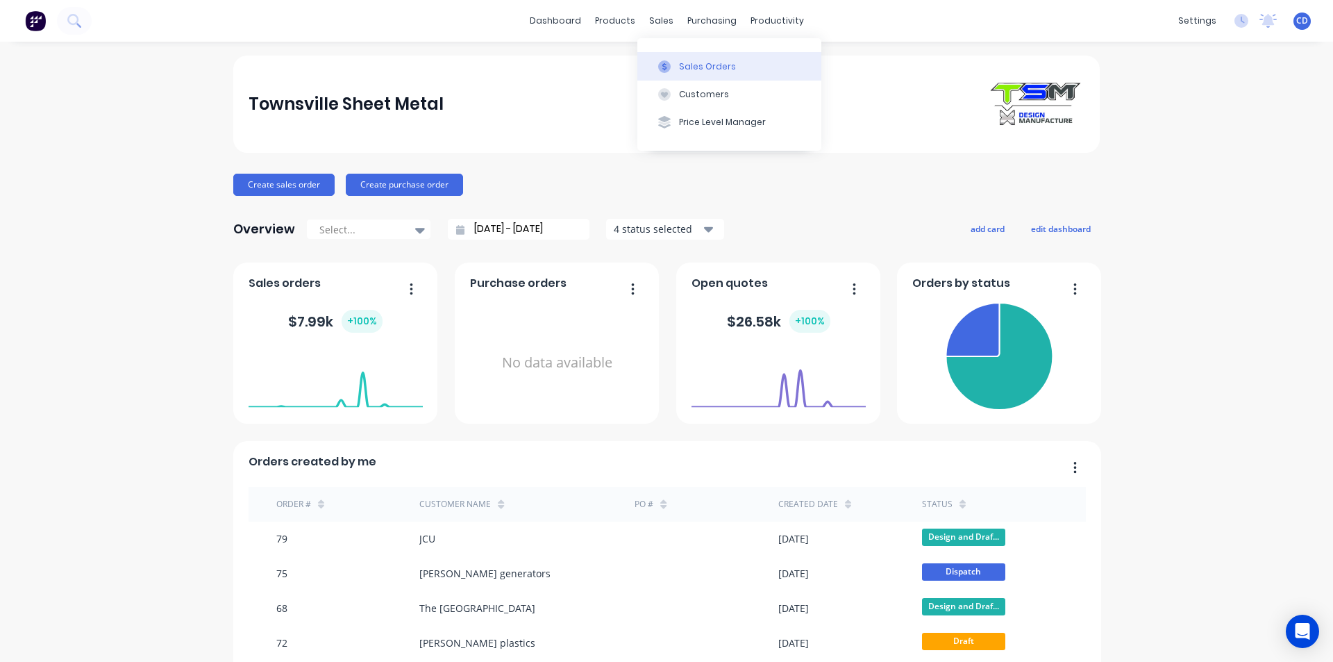
click at [693, 65] on div "Sales Orders" at bounding box center [707, 66] width 57 height 13
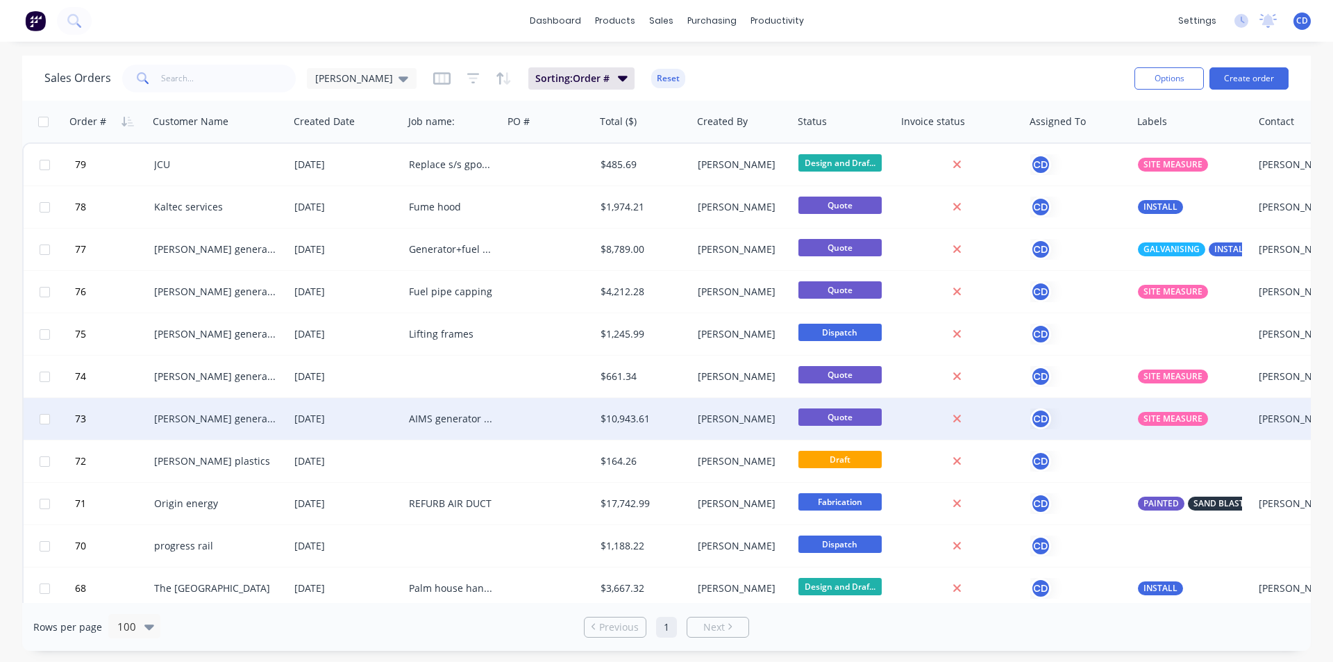
click at [442, 411] on div "AIMS generator s/s exhaust extension" at bounding box center [453, 419] width 99 height 42
click at [218, 417] on div "[PERSON_NAME] generators" at bounding box center [215, 419] width 123 height 14
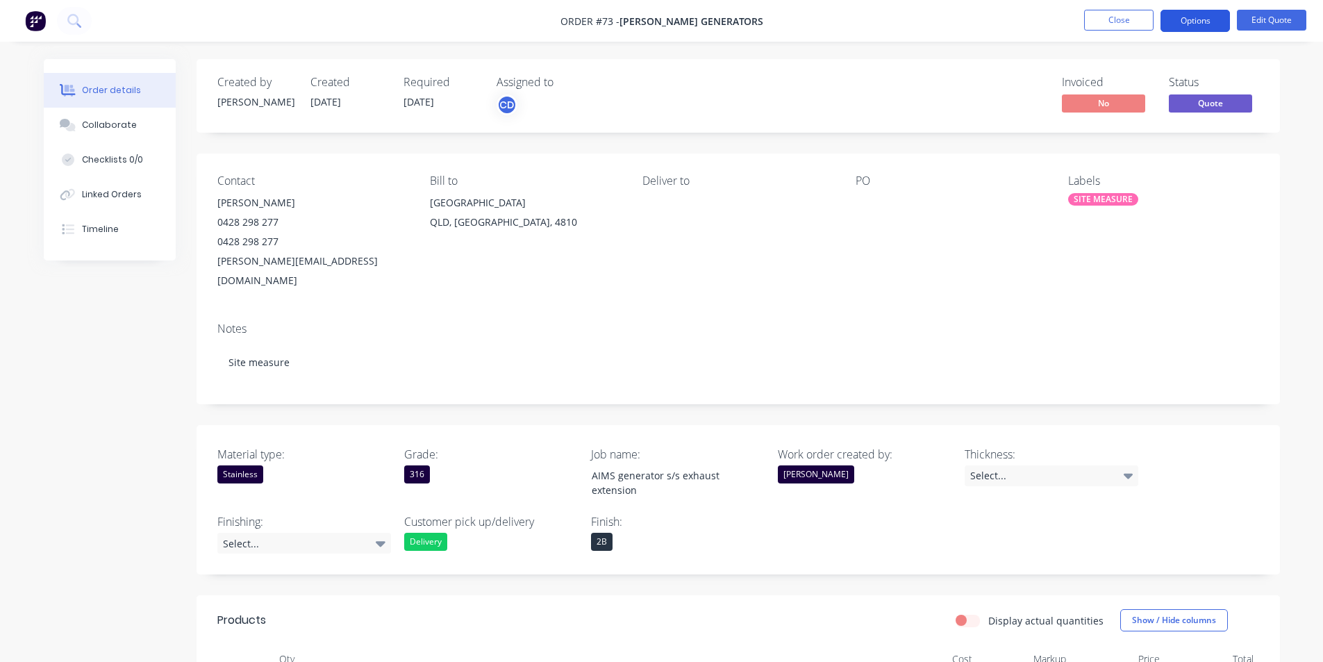
click at [1183, 22] on button "Options" at bounding box center [1195, 21] width 69 height 22
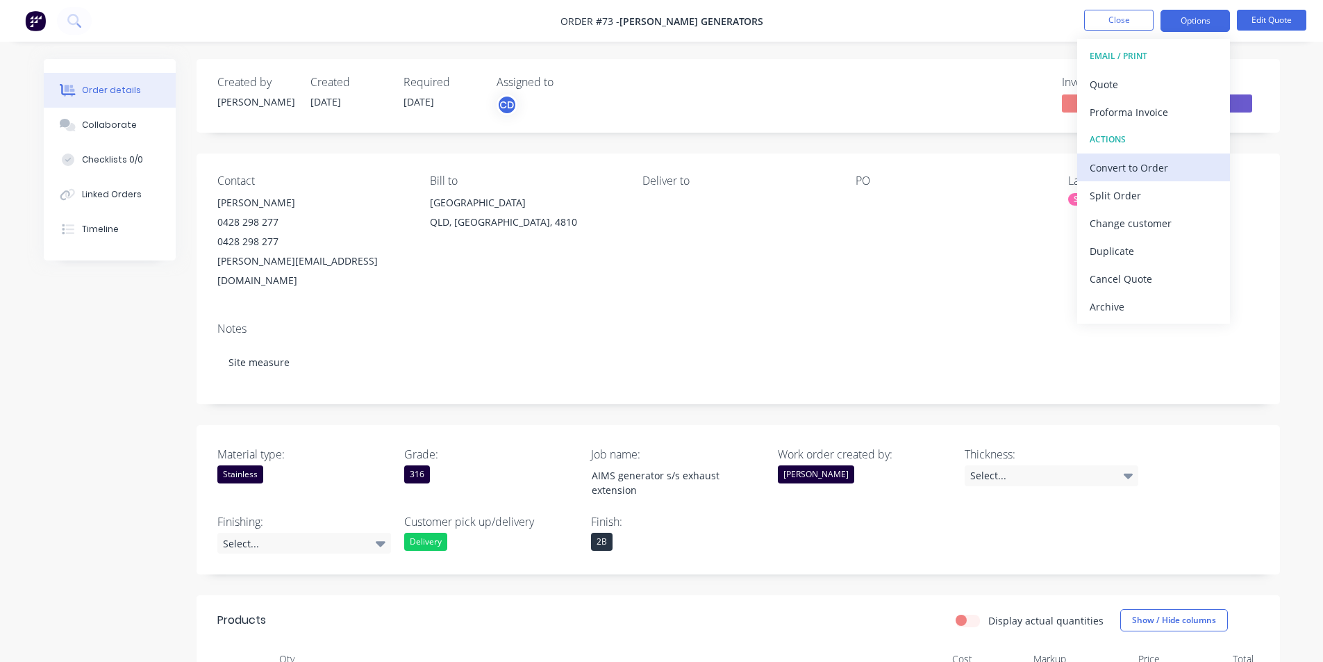
click at [1149, 159] on div "Convert to Order" at bounding box center [1154, 168] width 128 height 20
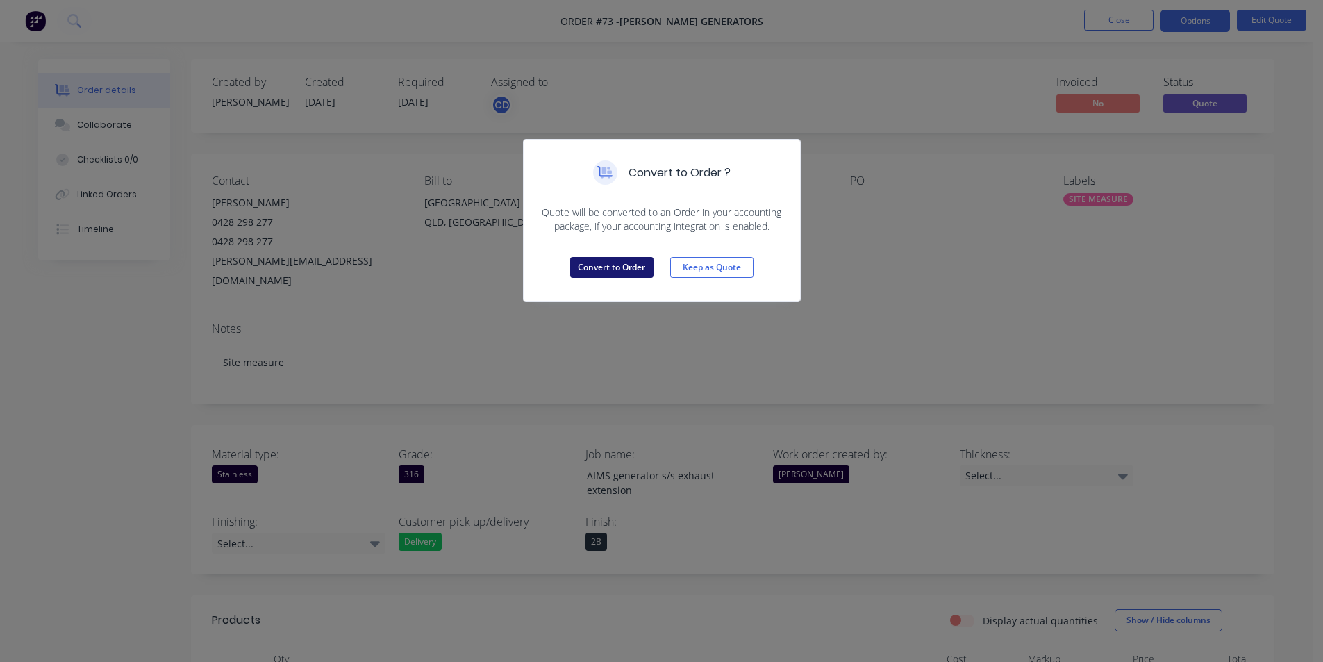
click at [604, 265] on button "Convert to Order" at bounding box center [611, 267] width 83 height 21
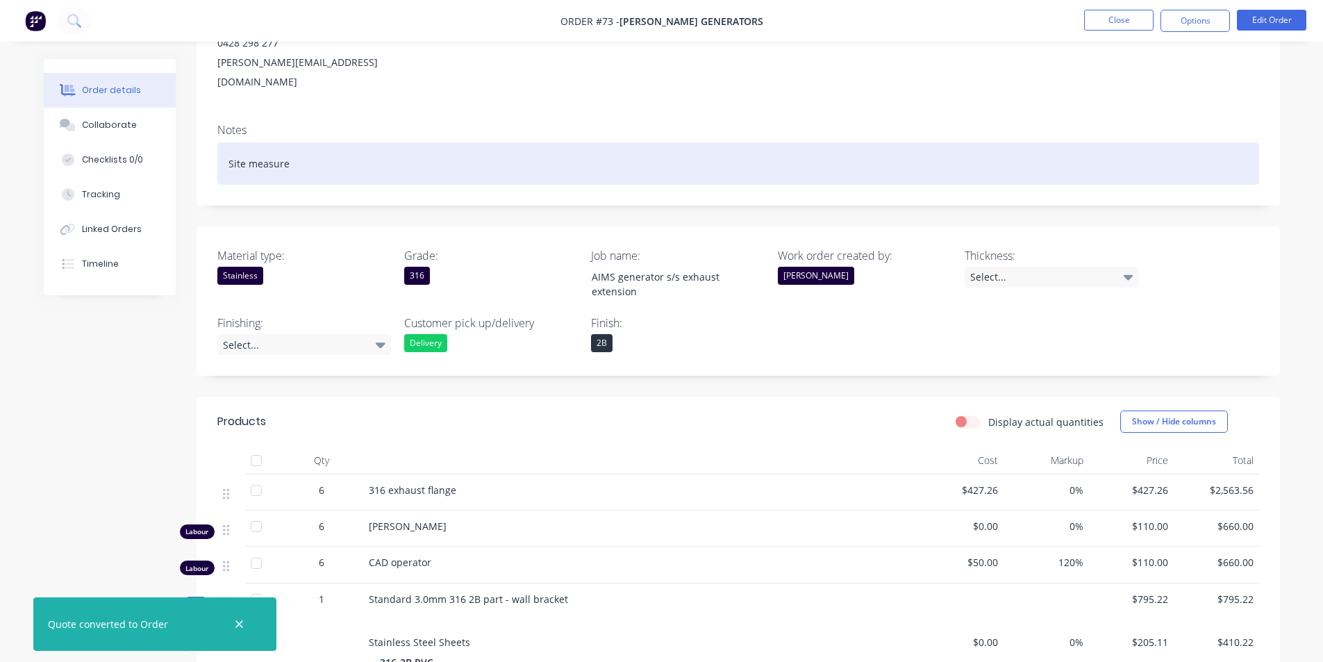
scroll to position [208, 0]
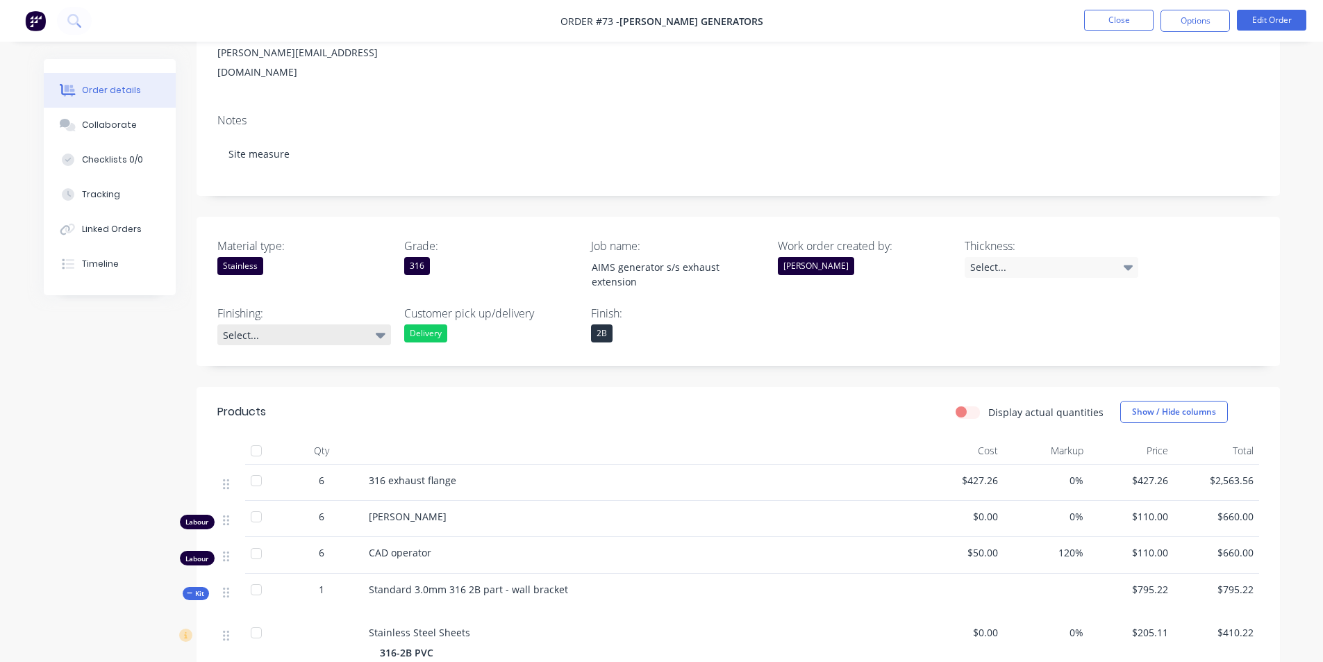
click at [388, 324] on div "Select..." at bounding box center [304, 334] width 174 height 21
click at [414, 257] on div "316" at bounding box center [417, 266] width 26 height 18
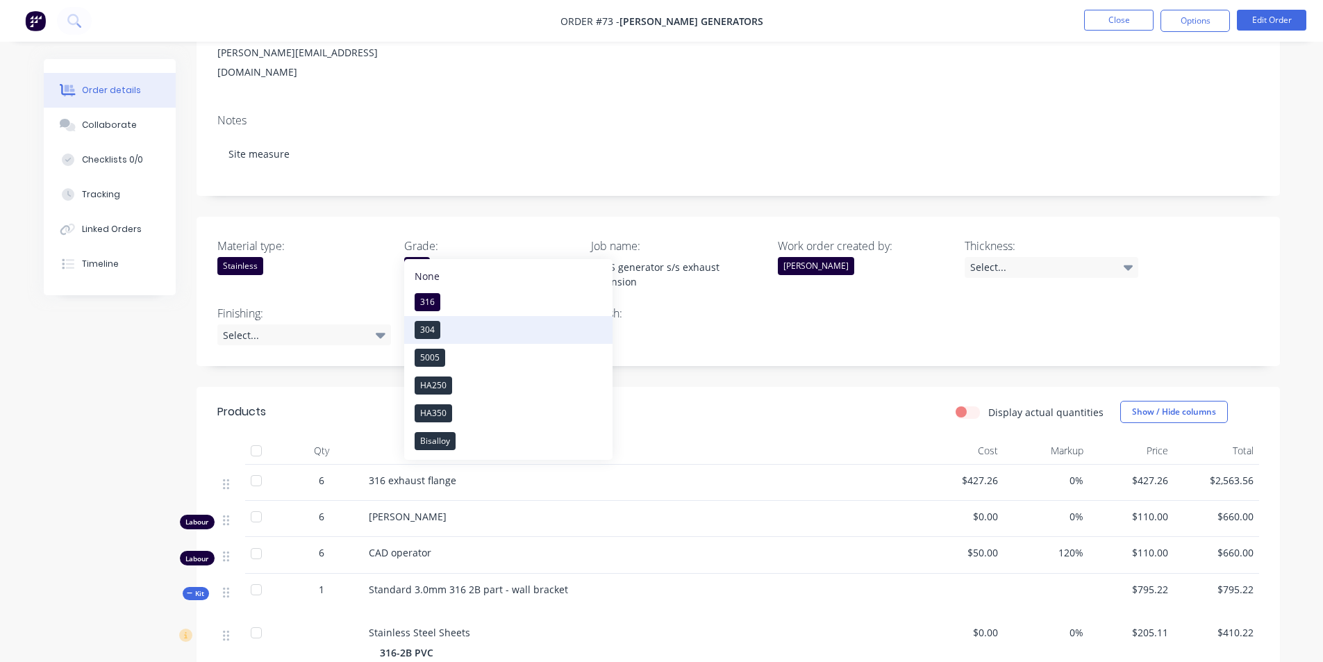
click at [434, 324] on div "304" at bounding box center [428, 330] width 26 height 18
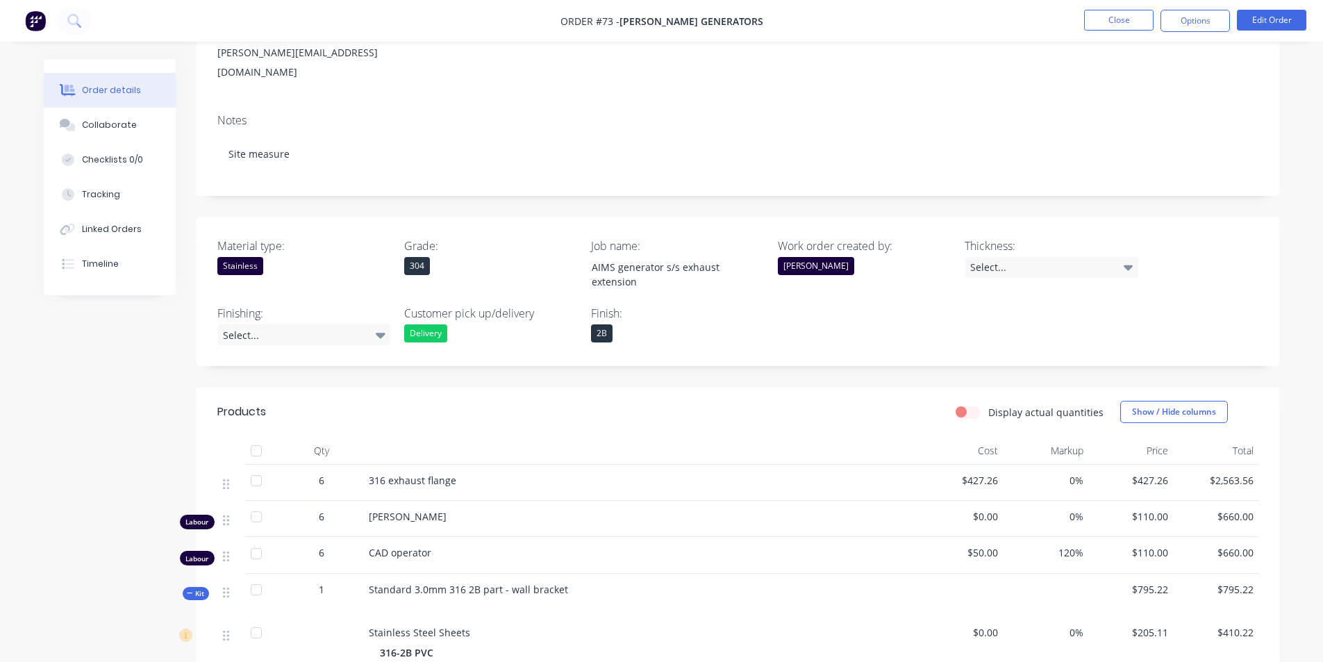
click at [512, 172] on div "Notes Site measure" at bounding box center [738, 149] width 1083 height 93
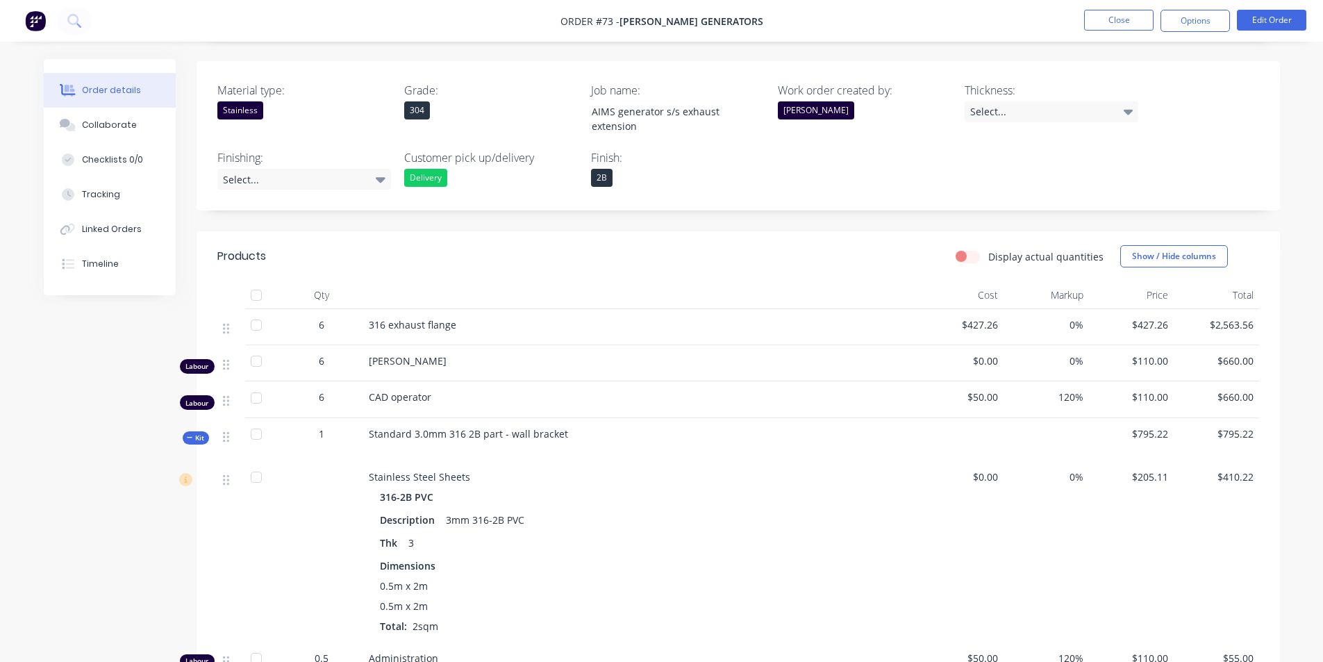
scroll to position [417, 0]
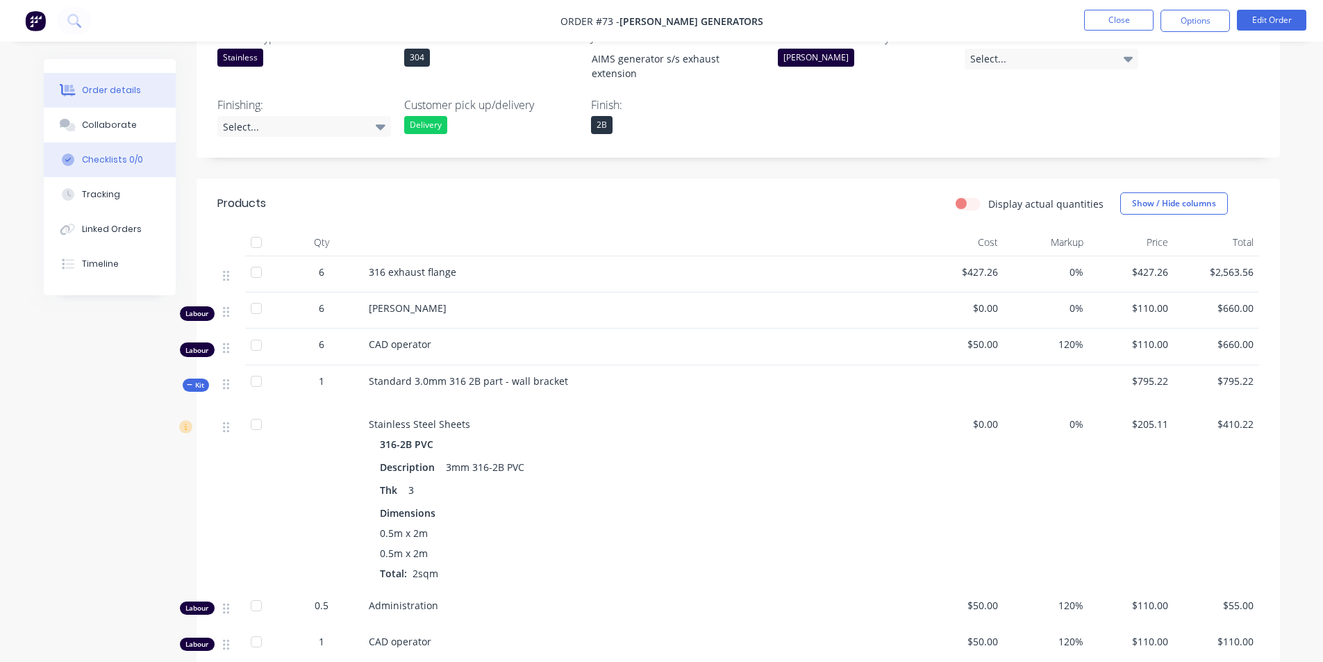
click at [99, 167] on button "Checklists 0/0" at bounding box center [110, 159] width 132 height 35
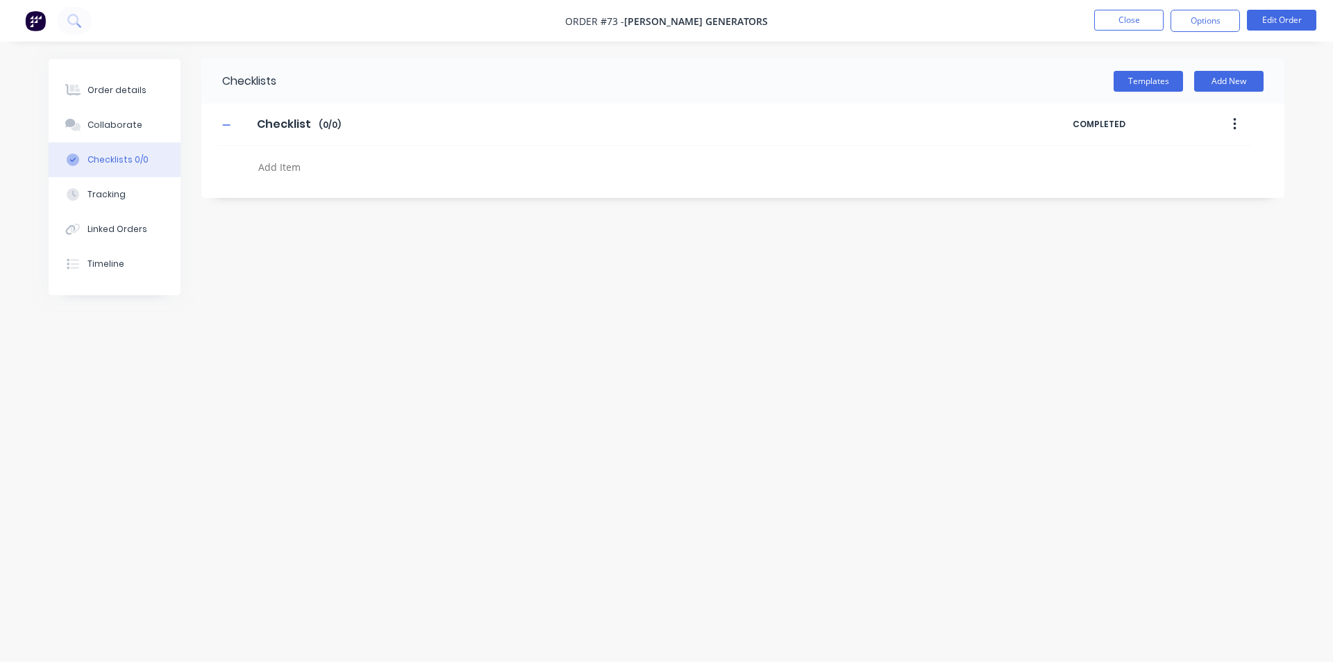
click at [303, 162] on textarea at bounding box center [587, 167] width 668 height 20
type textarea "Order spiral tube"
type textarea "s"
type textarea "Site measure"
click at [358, 201] on textarea "Site measure" at bounding box center [637, 198] width 722 height 20
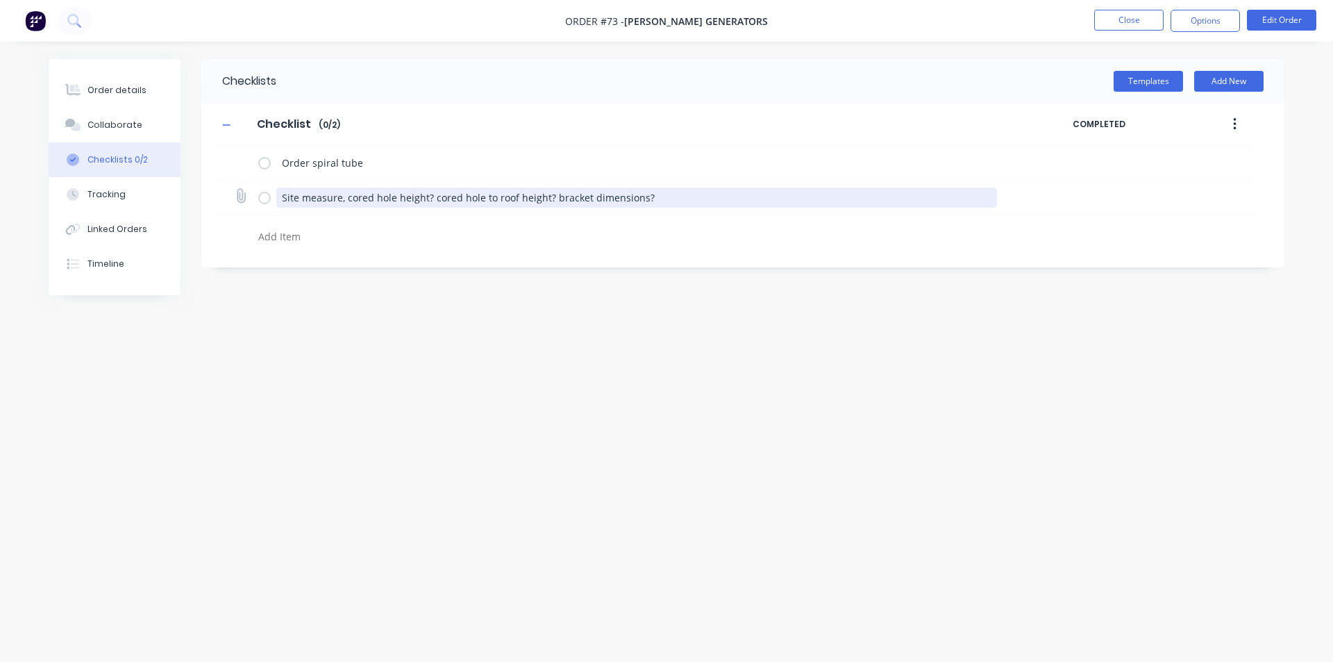
type textarea "Site measure, cored hole height? cored hole to roof height? bracket dimensions?"
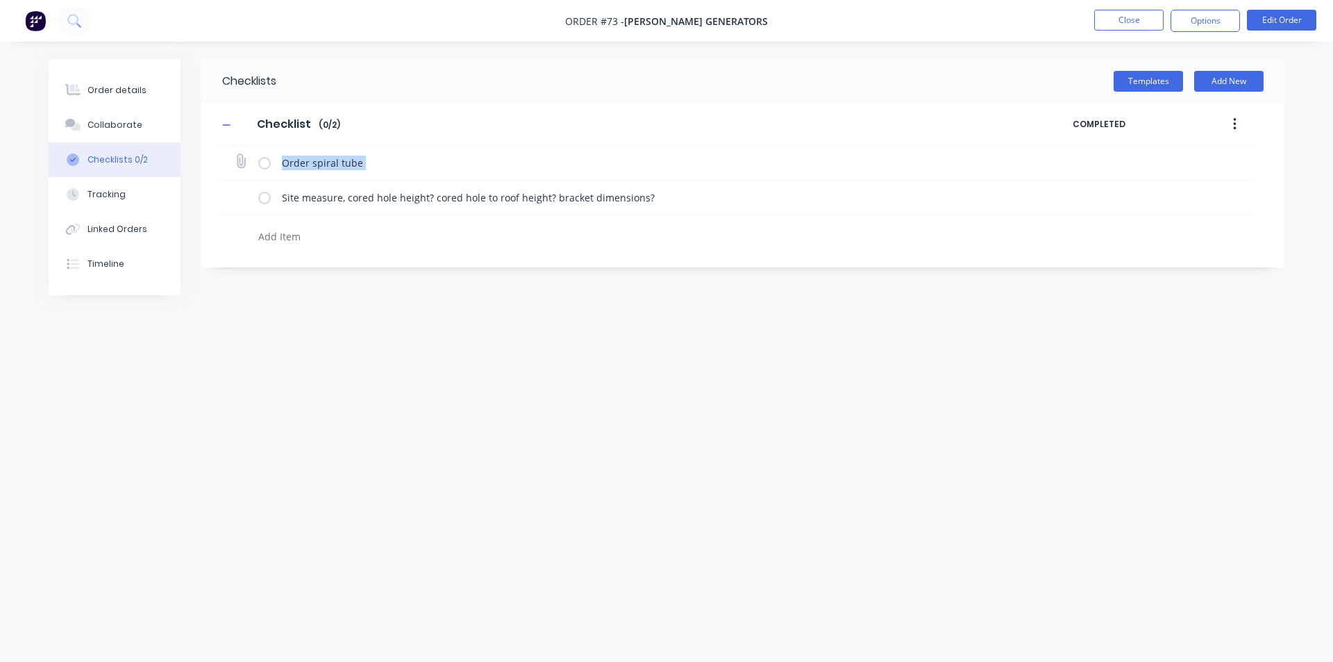
drag, startPoint x: 235, startPoint y: 198, endPoint x: 238, endPoint y: 159, distance: 39.0
click at [238, 159] on div "Order spiral tube Site measure, cored hole height? cored hole to roof height? b…" at bounding box center [734, 198] width 1033 height 105
click at [1236, 124] on icon "button" at bounding box center [1234, 124] width 3 height 13
click at [203, 164] on div "Checklist Checklist Enter Checklist name ( 0 / 2 ) COMPLETED Order spiral tube …" at bounding box center [742, 176] width 1083 height 147
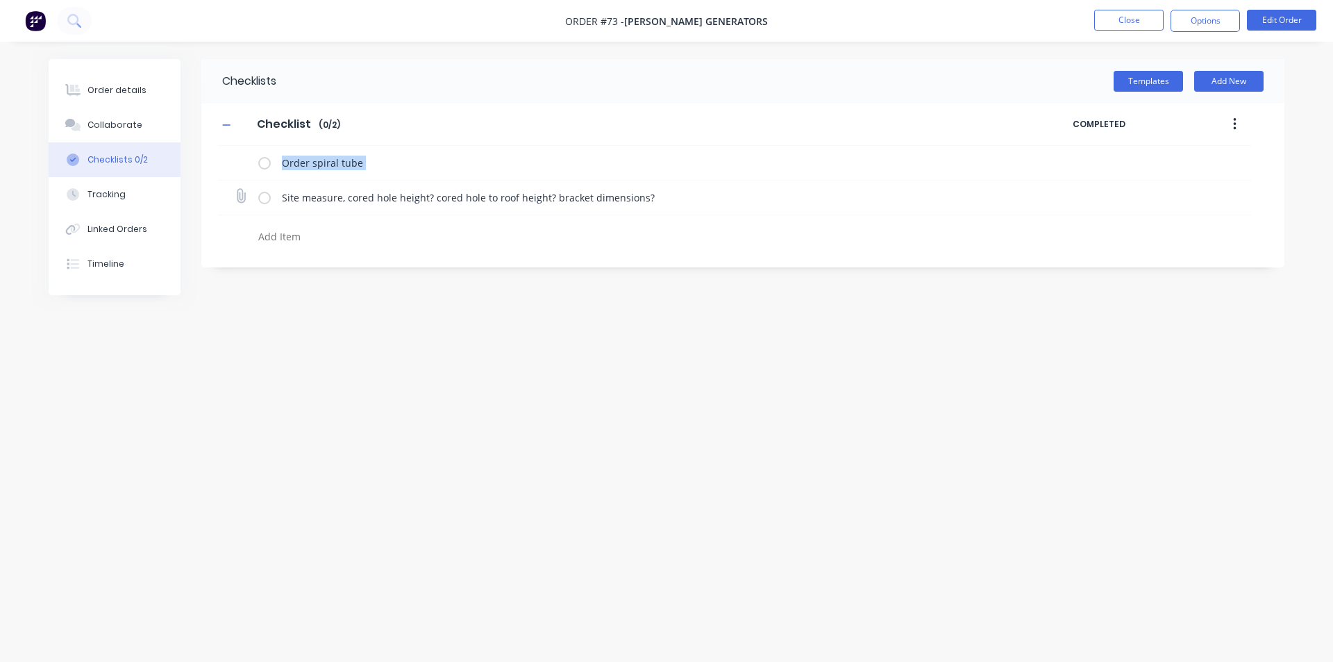
drag, startPoint x: 222, startPoint y: 164, endPoint x: 221, endPoint y: 210, distance: 46.5
click at [221, 210] on div "Order spiral tube Site measure, cored hole height? cored hole to roof height? b…" at bounding box center [734, 198] width 1033 height 105
type textarea "Order spiral tube No file chosen"
click at [381, 236] on textarea "Order spiral tube No file chosen" at bounding box center [587, 258] width 668 height 64
click at [429, 351] on div "Checklists Templates Add New Checklist Checklist Enter Checklist name ( 0 / 2 )…" at bounding box center [667, 304] width 1236 height 491
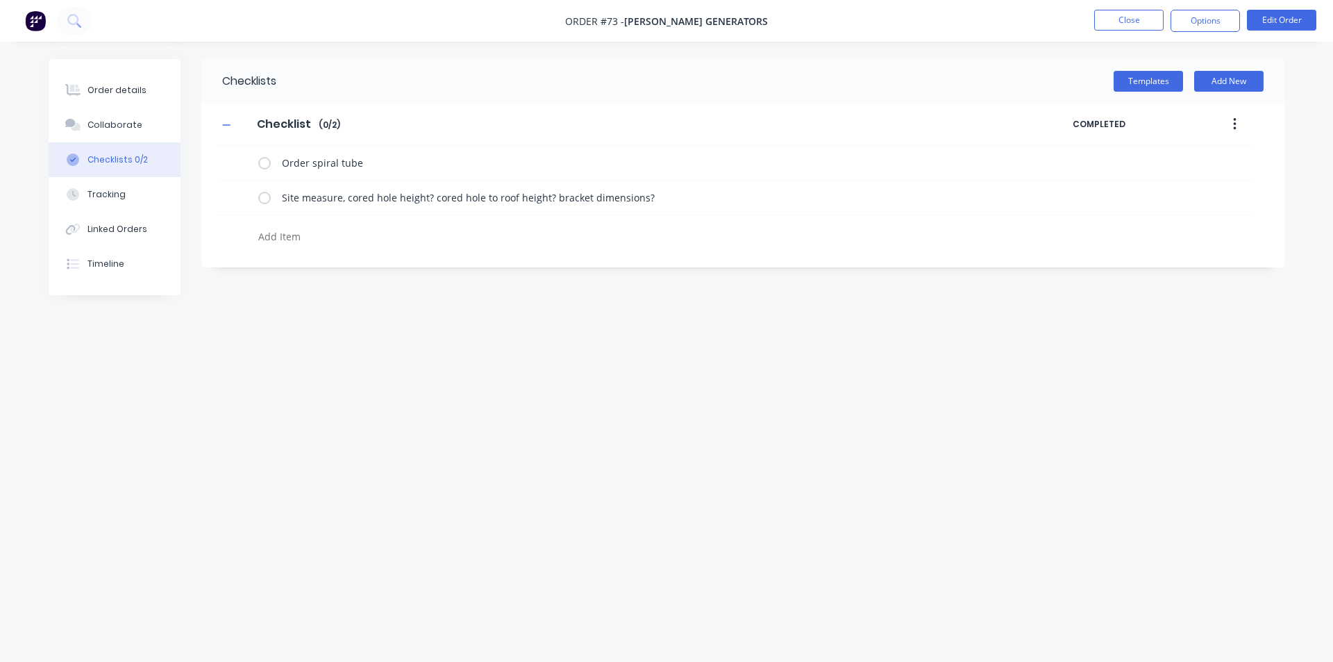
click at [306, 235] on textarea at bounding box center [587, 236] width 668 height 20
click at [306, 232] on textarea at bounding box center [587, 236] width 668 height 20
type textarea "s/s exhaust bellows"
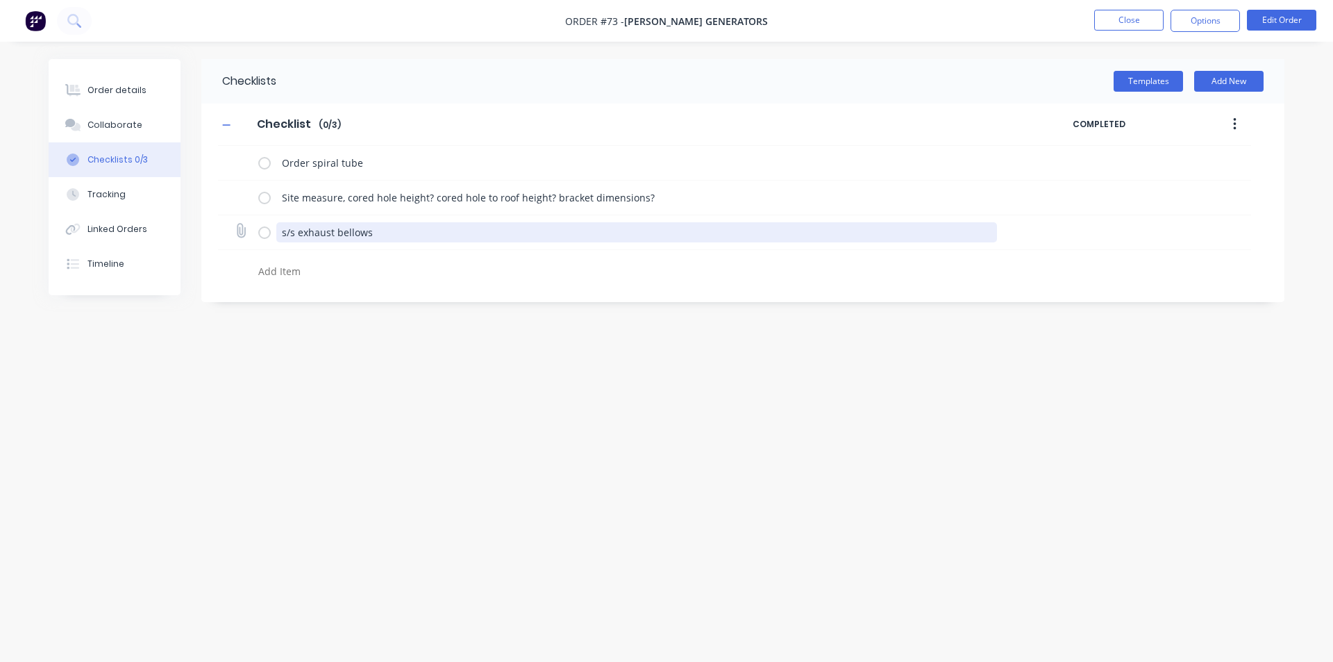
click at [414, 236] on textarea "s/s exhaust bellows" at bounding box center [637, 232] width 722 height 20
type textarea "s/s exhaust bellows, flange size?"
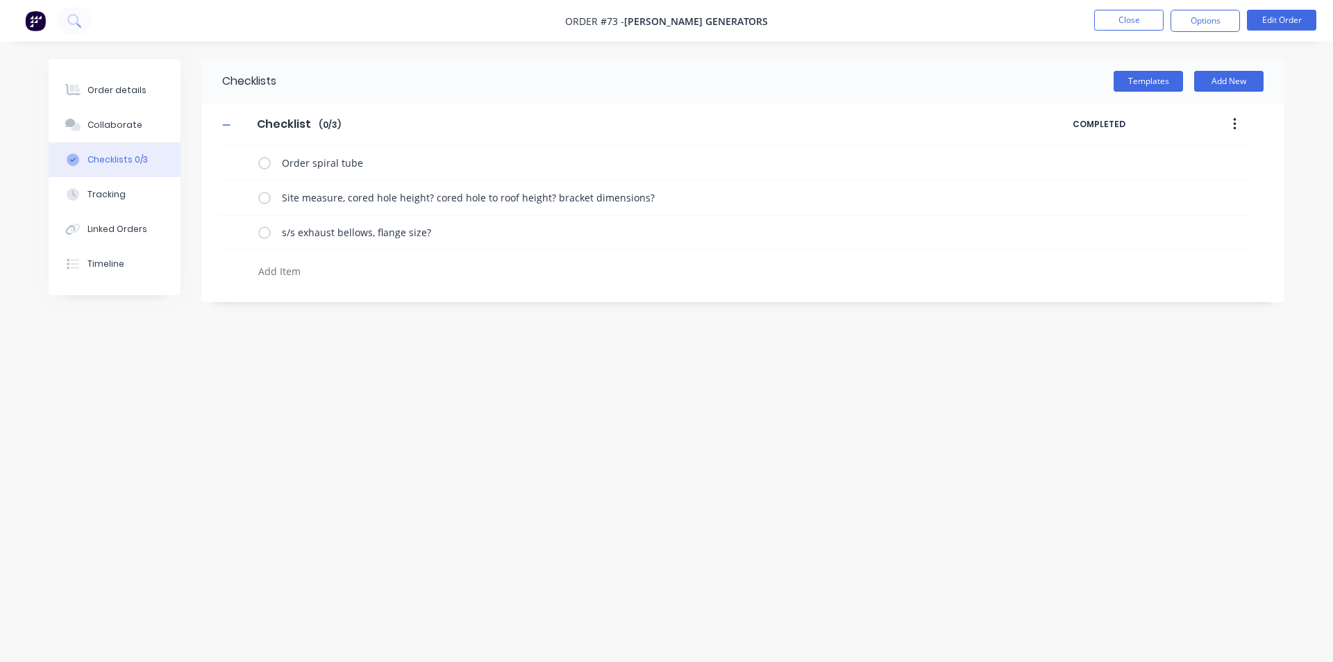
click at [410, 349] on div "Checklists Templates Add New Checklist Checklist Enter Checklist name ( 0 / 3 )…" at bounding box center [667, 304] width 1236 height 491
click at [1129, 76] on button "Templates" at bounding box center [1148, 81] width 69 height 21
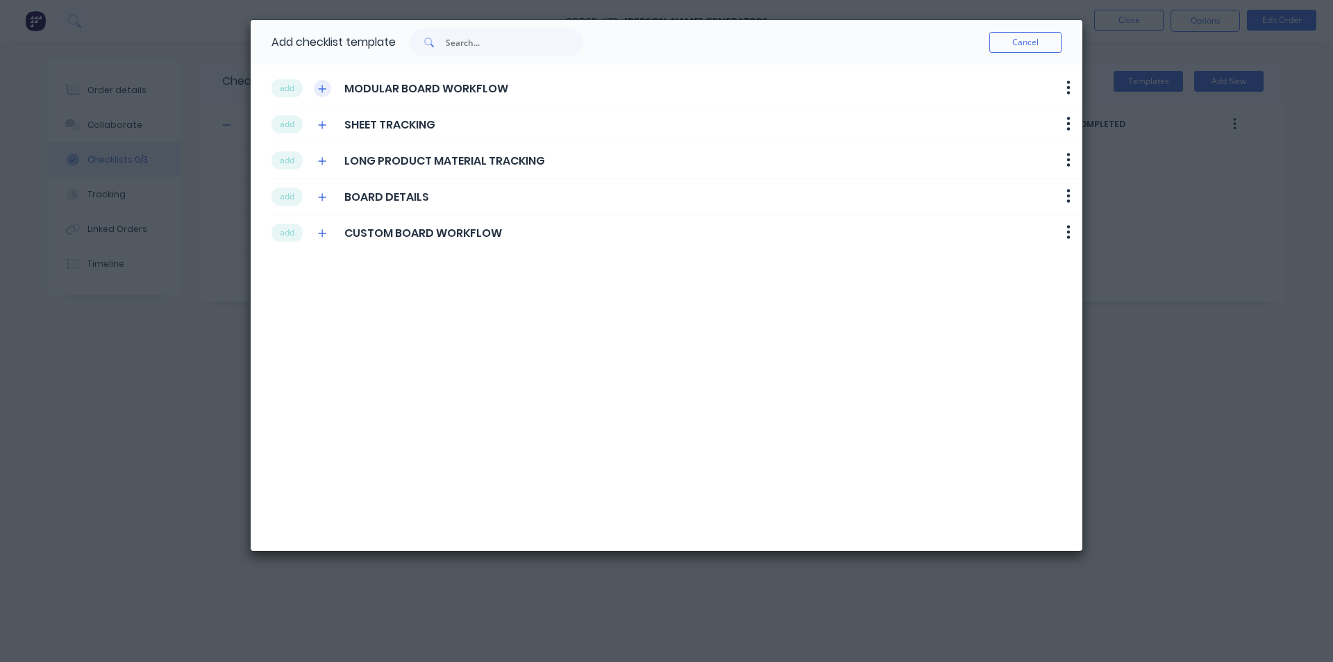
click at [322, 87] on icon "button" at bounding box center [322, 89] width 8 height 10
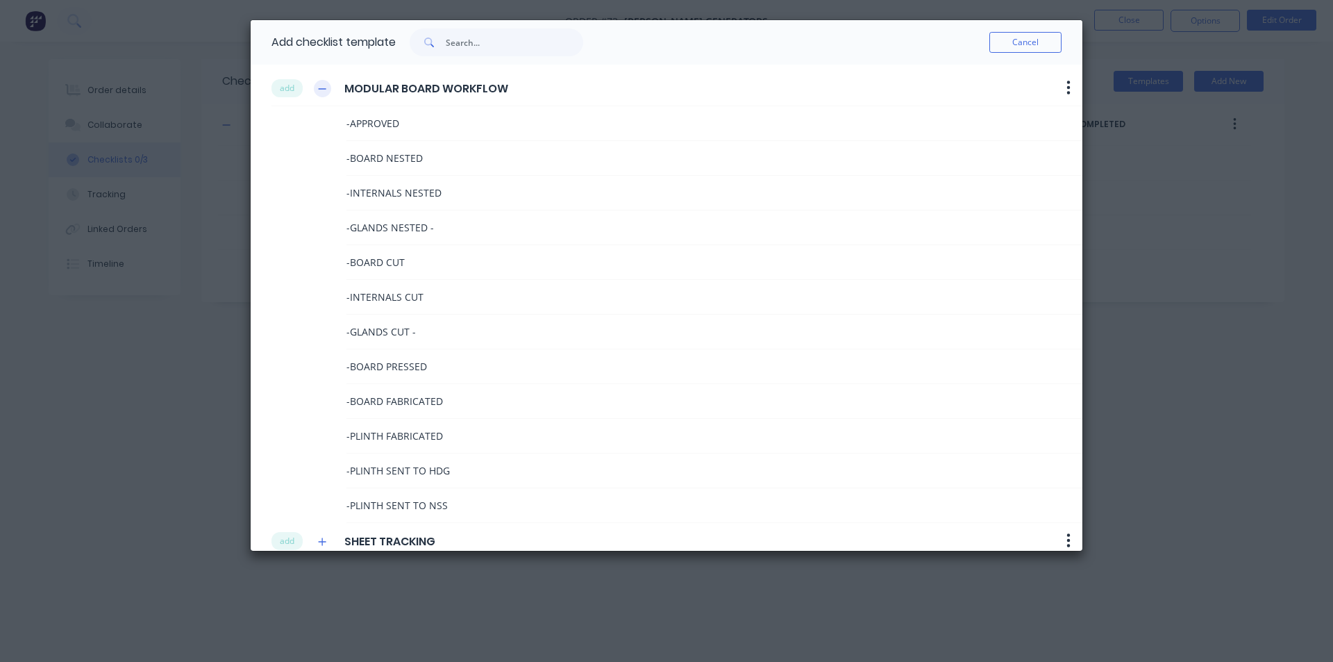
click at [319, 93] on icon "button" at bounding box center [322, 89] width 8 height 10
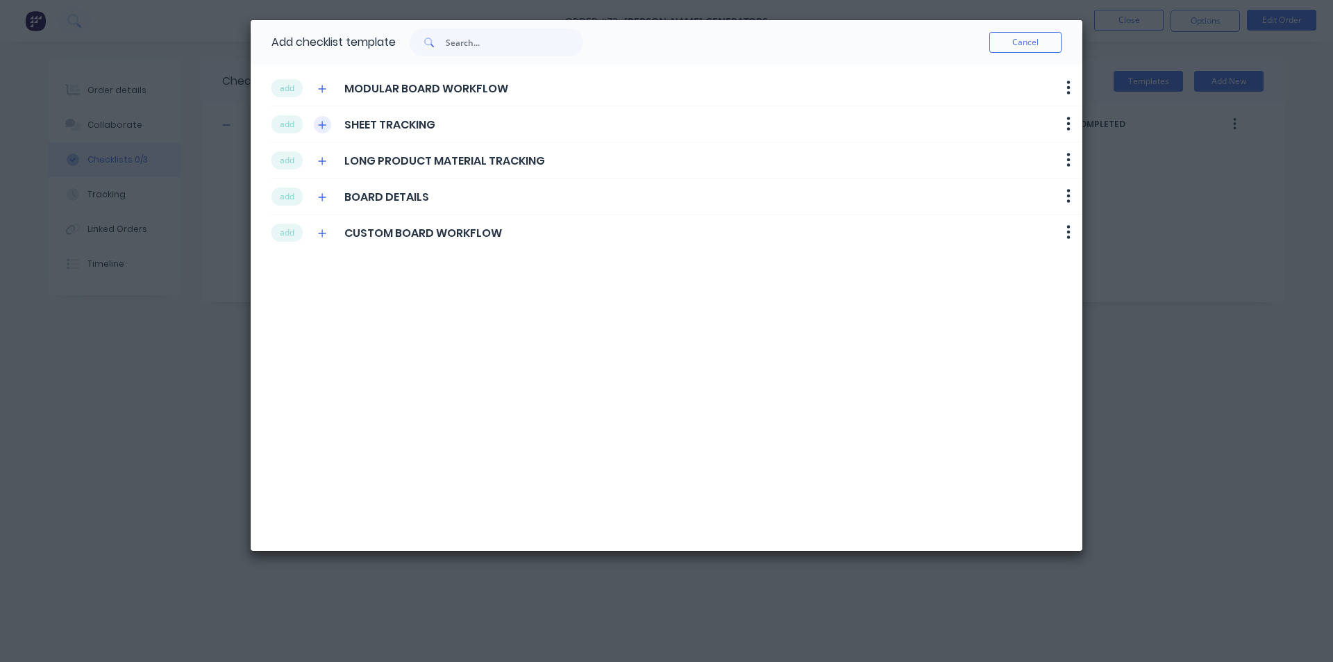
click at [322, 128] on icon "button" at bounding box center [322, 125] width 8 height 10
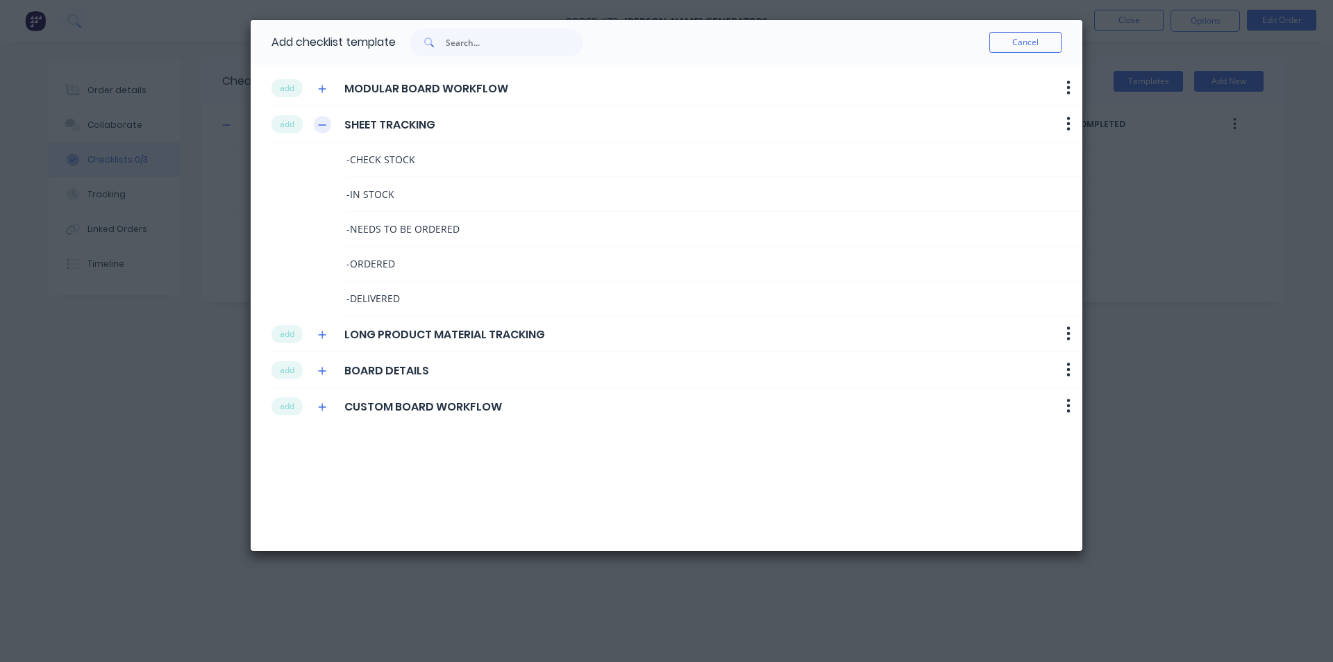
click at [322, 128] on icon "button" at bounding box center [322, 125] width 8 height 10
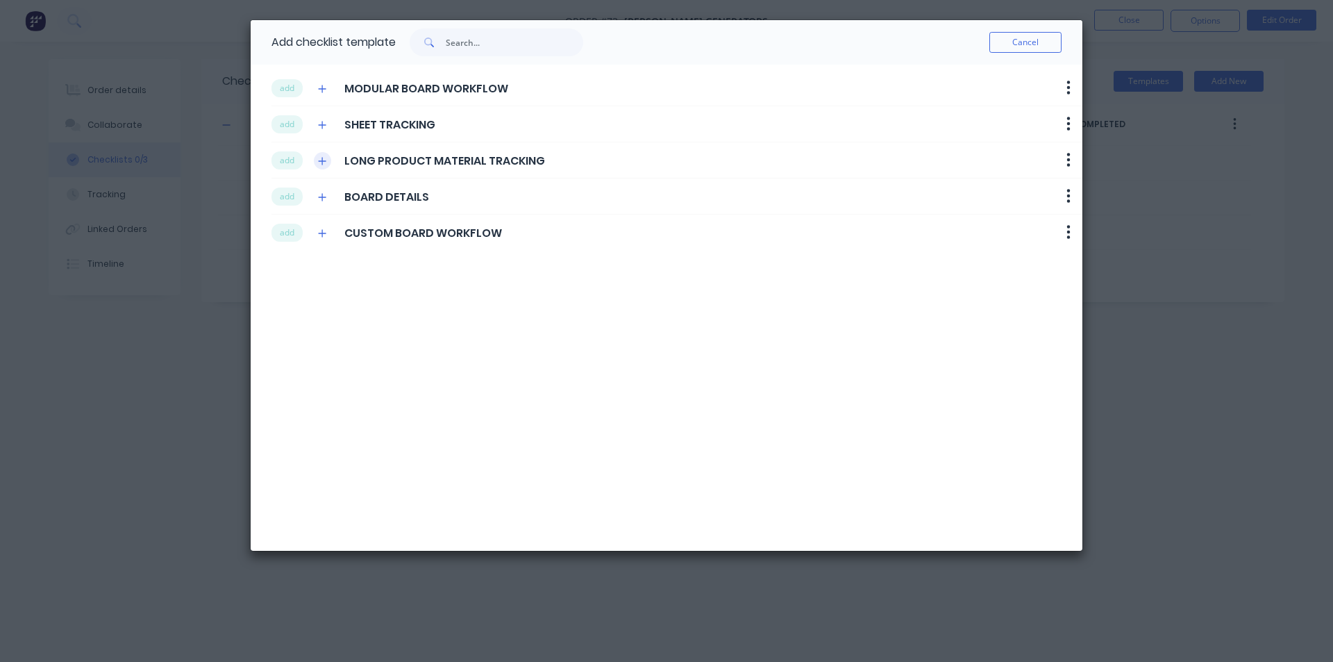
click at [321, 166] on button "button" at bounding box center [322, 160] width 17 height 17
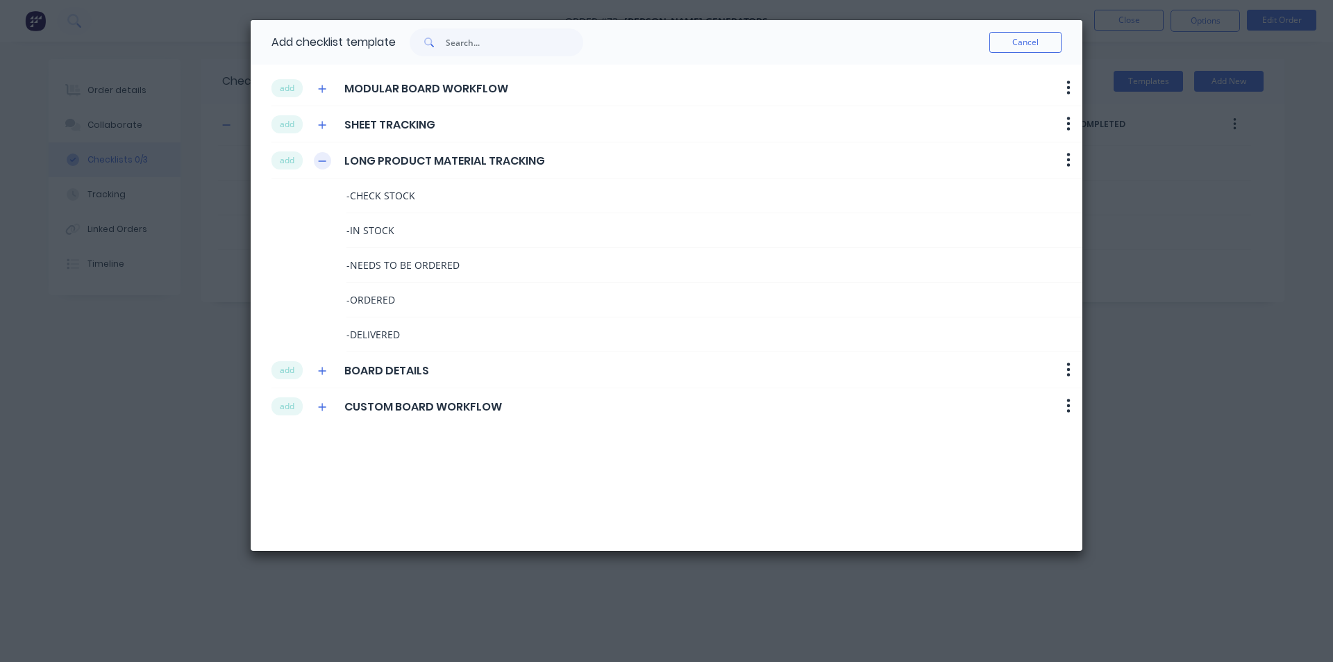
click at [321, 166] on button "button" at bounding box center [322, 160] width 17 height 17
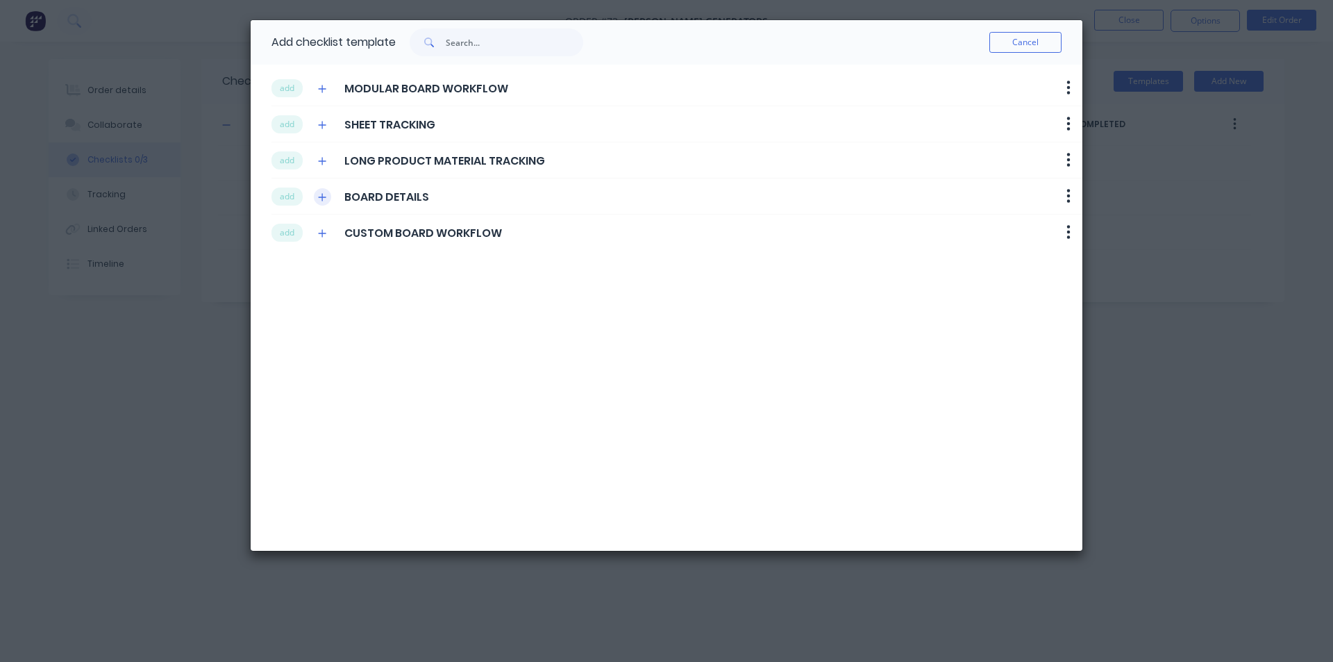
click at [322, 194] on icon "button" at bounding box center [322, 197] width 8 height 10
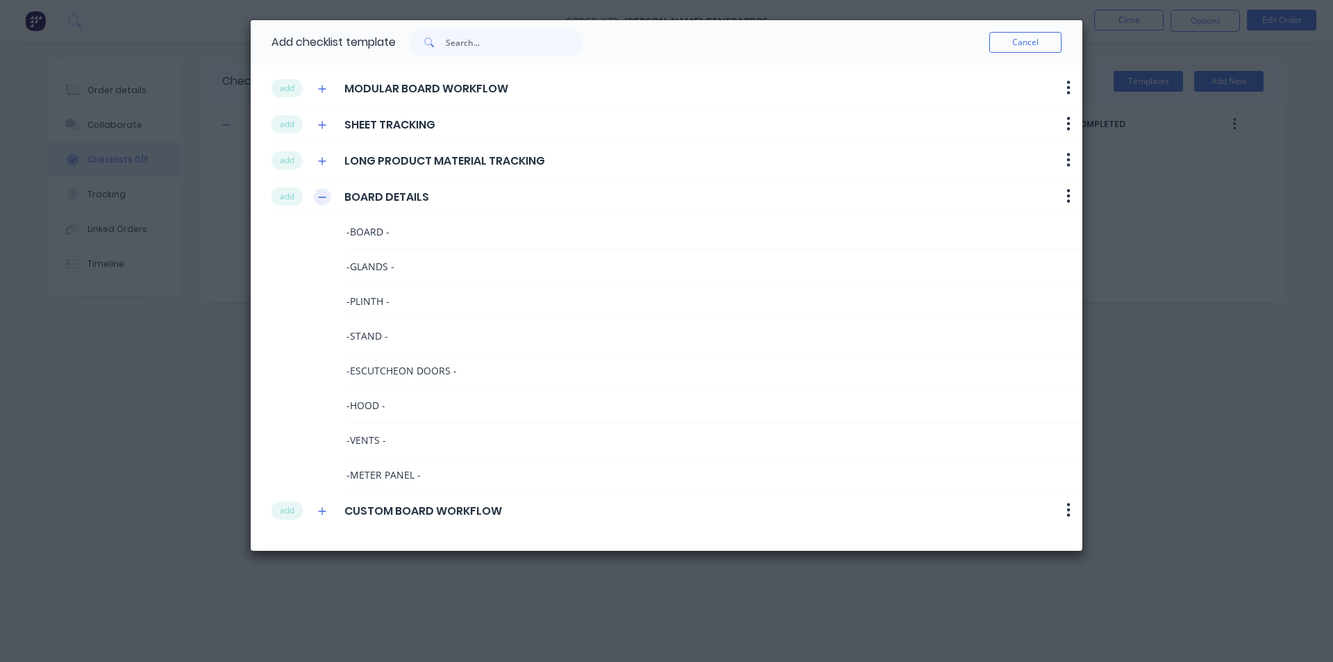
click at [324, 194] on icon "button" at bounding box center [322, 197] width 8 height 10
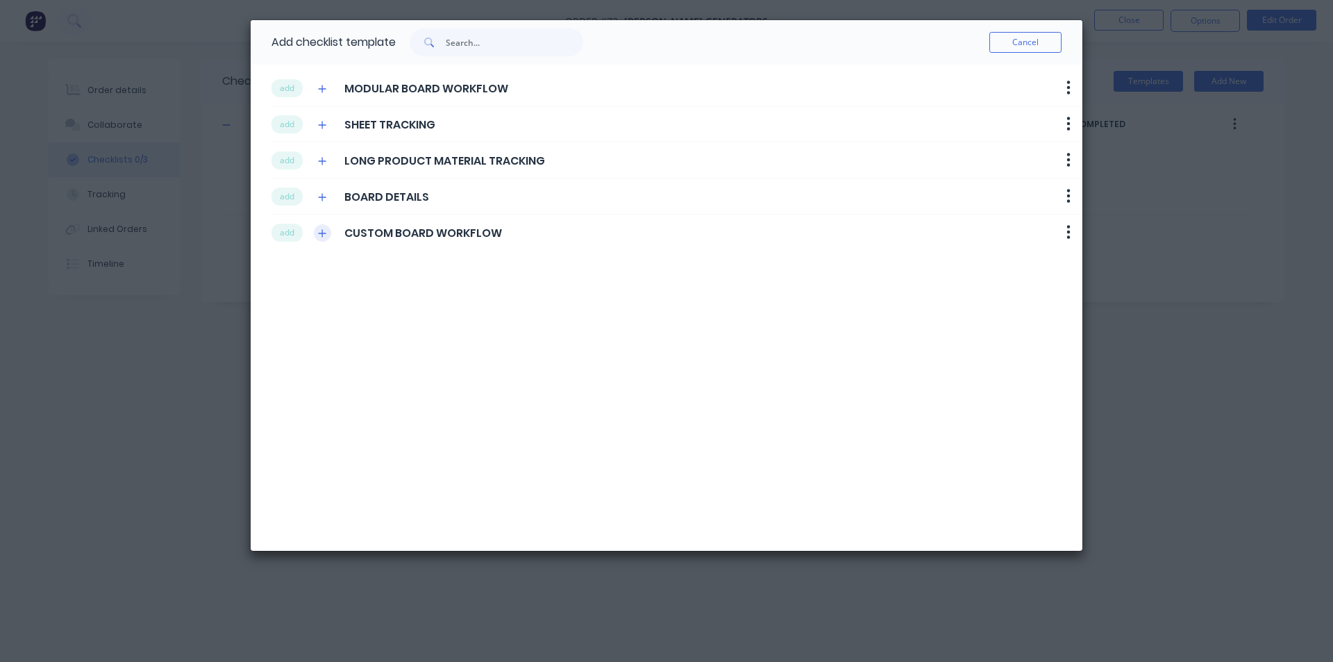
click at [330, 233] on button "button" at bounding box center [322, 232] width 17 height 17
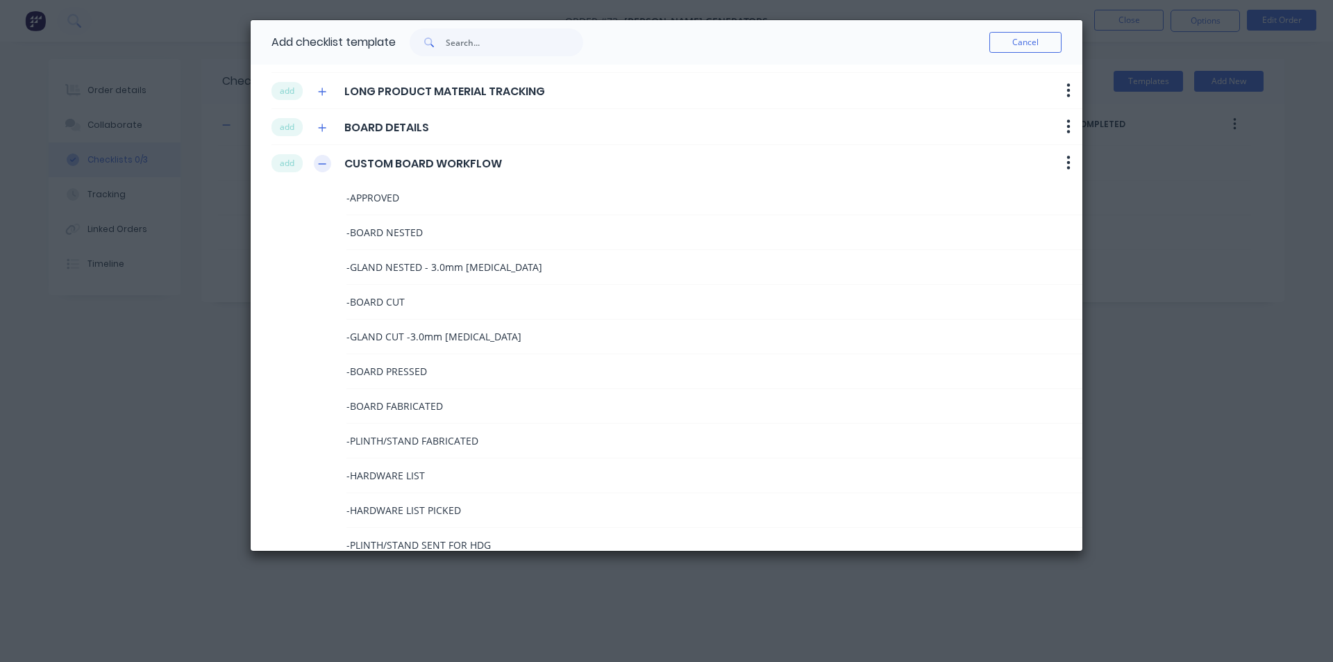
scroll to position [95, 0]
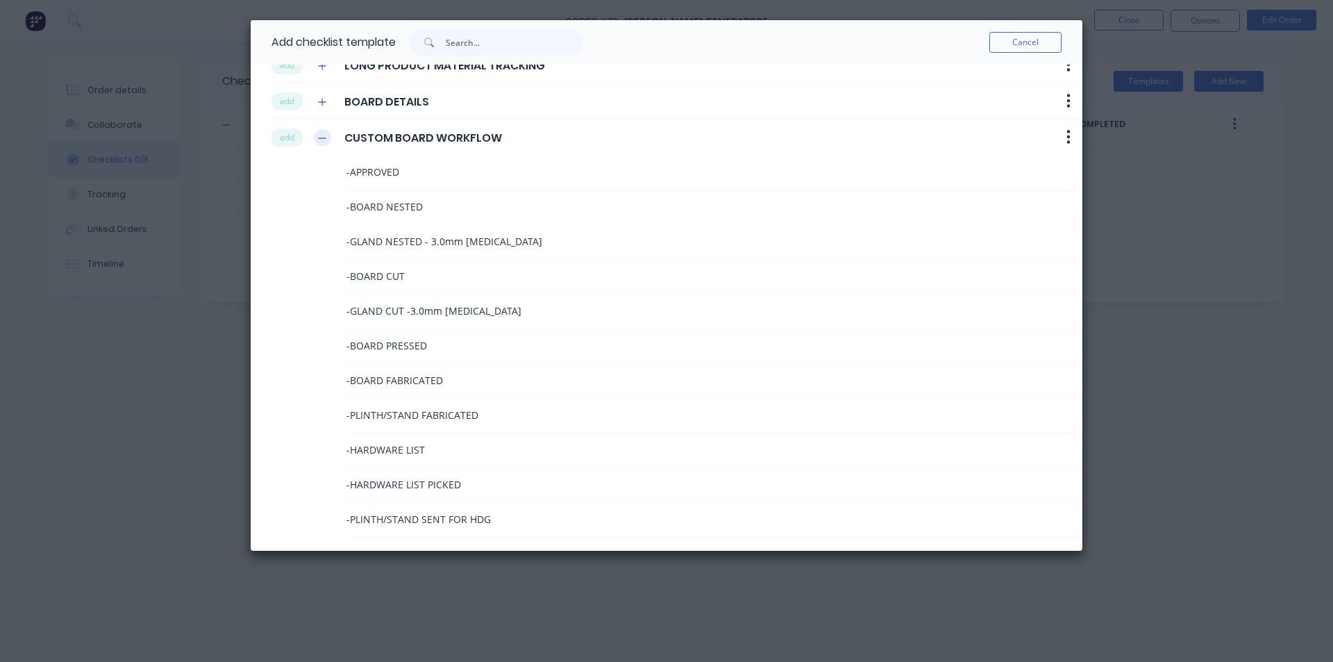
click at [315, 140] on button "button" at bounding box center [322, 137] width 17 height 17
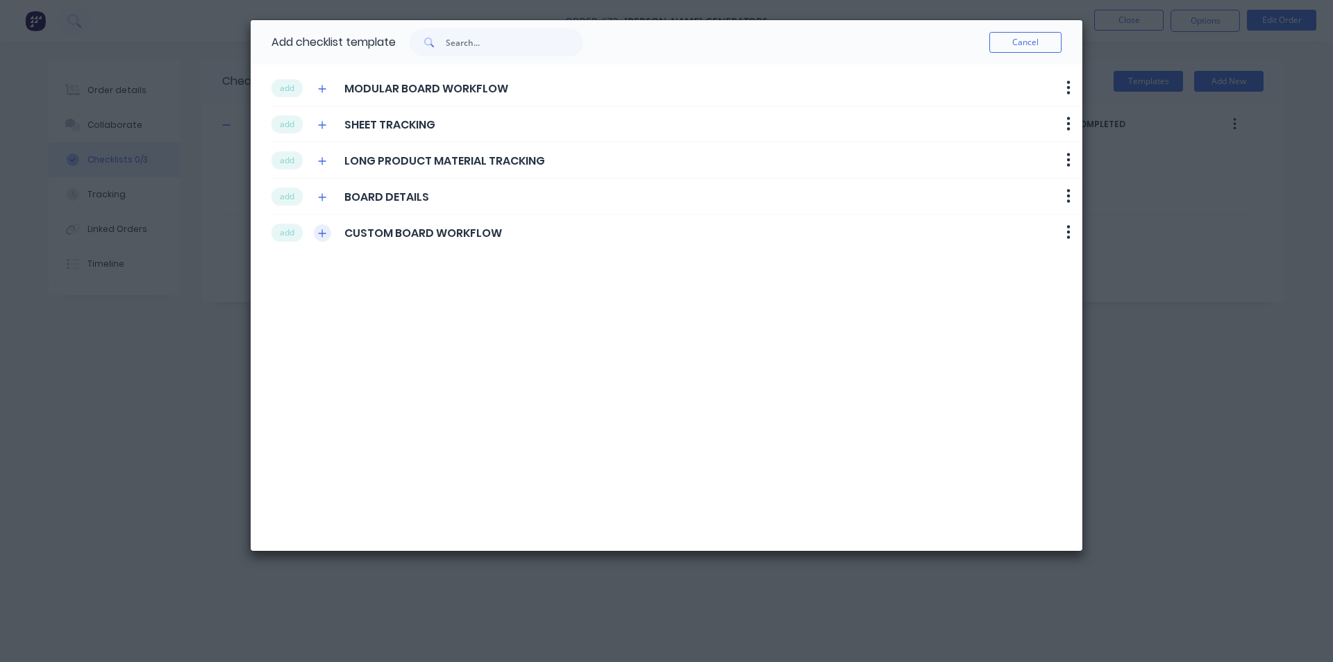
scroll to position [0, 0]
click at [1008, 42] on button "Cancel" at bounding box center [1026, 42] width 72 height 21
